Goal: Transaction & Acquisition: Purchase product/service

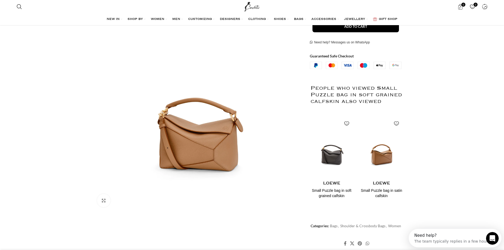
click at [386, 155] on img "2 / 2" at bounding box center [381, 147] width 43 height 65
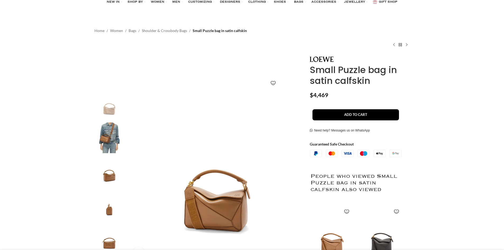
scroll to position [26, 0]
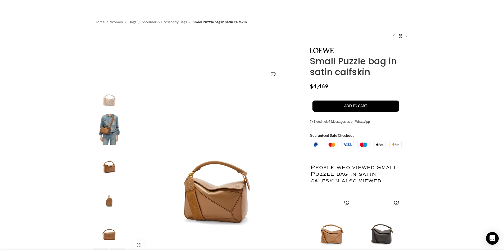
click at [114, 166] on img "3 / 9" at bounding box center [109, 163] width 32 height 31
click at [107, 200] on img "4 / 9" at bounding box center [109, 196] width 32 height 31
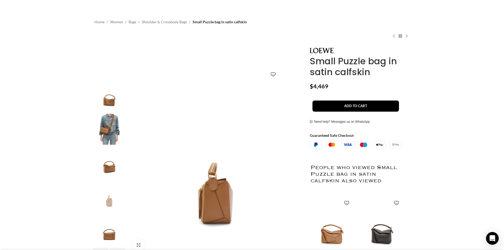
click at [114, 240] on img "5 / 9" at bounding box center [109, 230] width 32 height 31
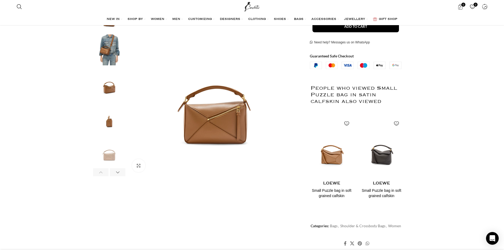
scroll to position [0, 0]
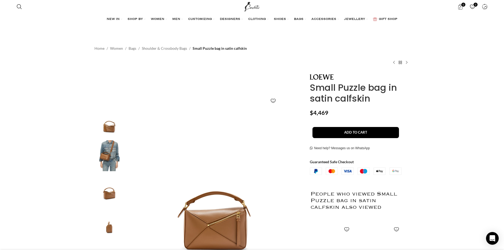
click at [110, 127] on img "1 / 9" at bounding box center [109, 122] width 32 height 31
